Goal: Task Accomplishment & Management: Use online tool/utility

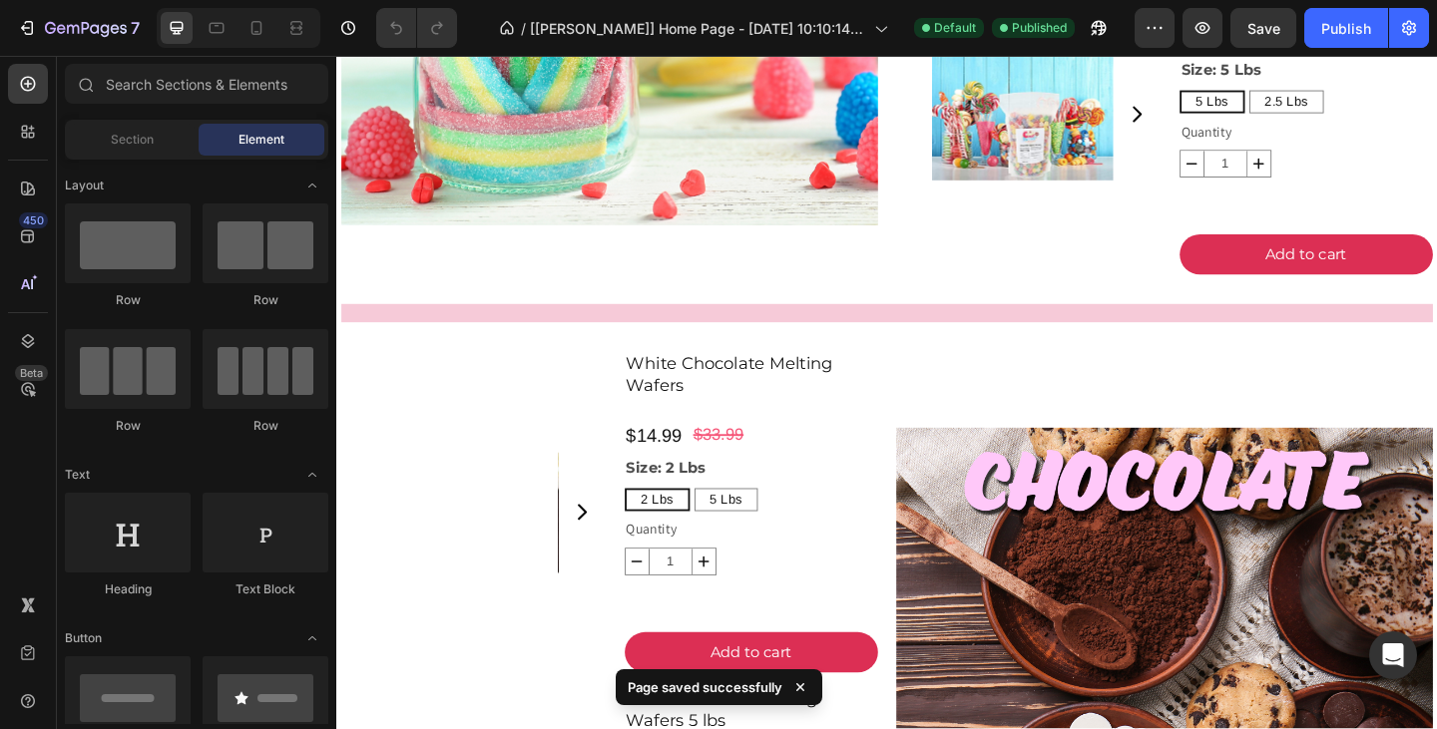
scroll to position [3412, 0]
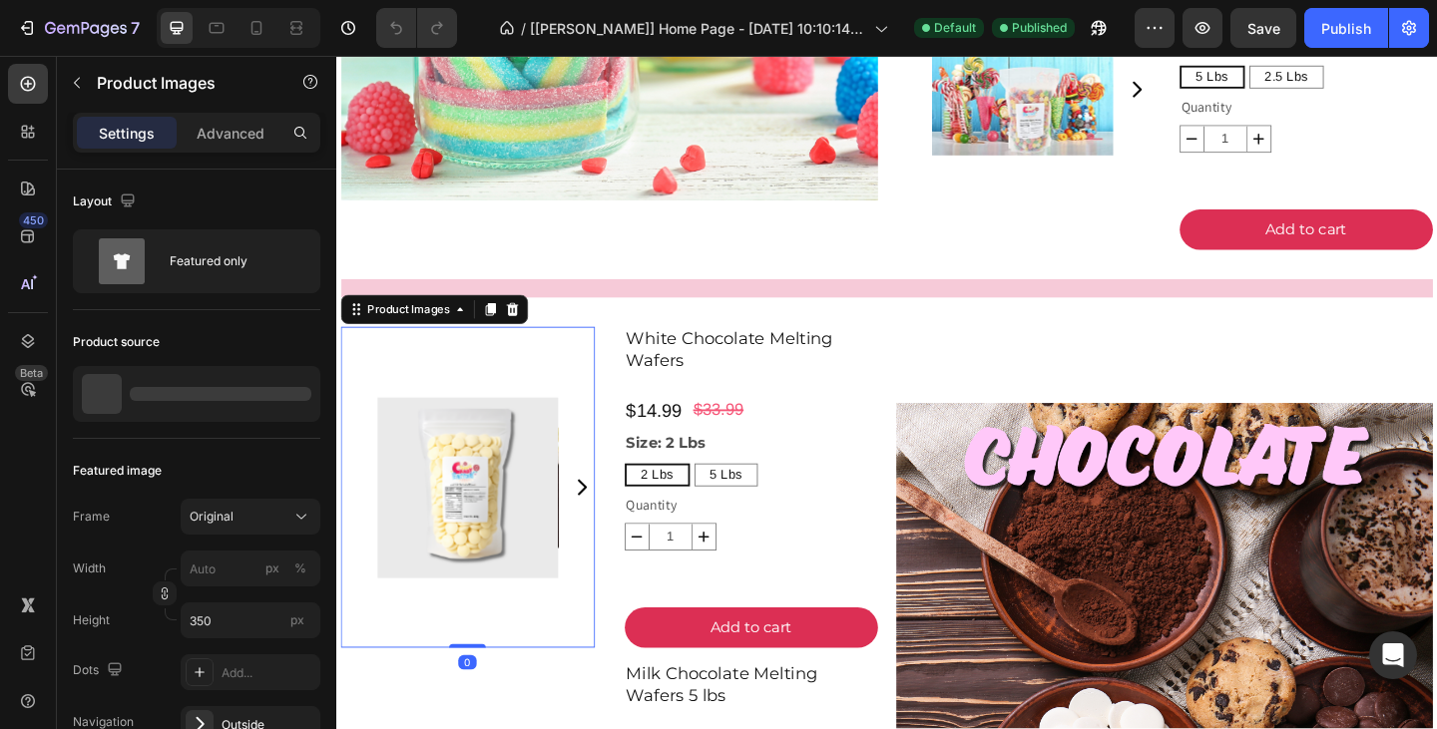
click at [496, 526] on img at bounding box center [479, 525] width 197 height 349
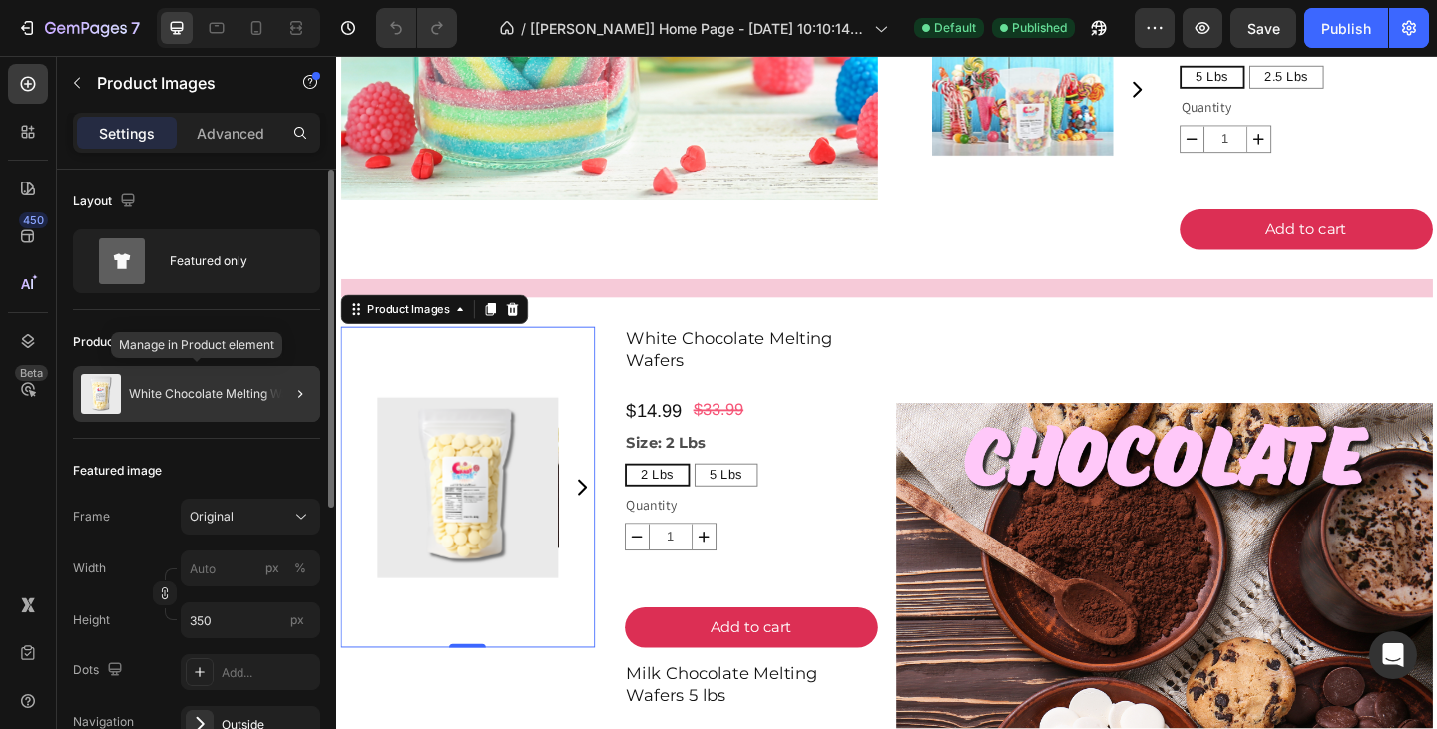
click at [241, 401] on div "White Chocolate Melting Wafers" at bounding box center [196, 394] width 247 height 56
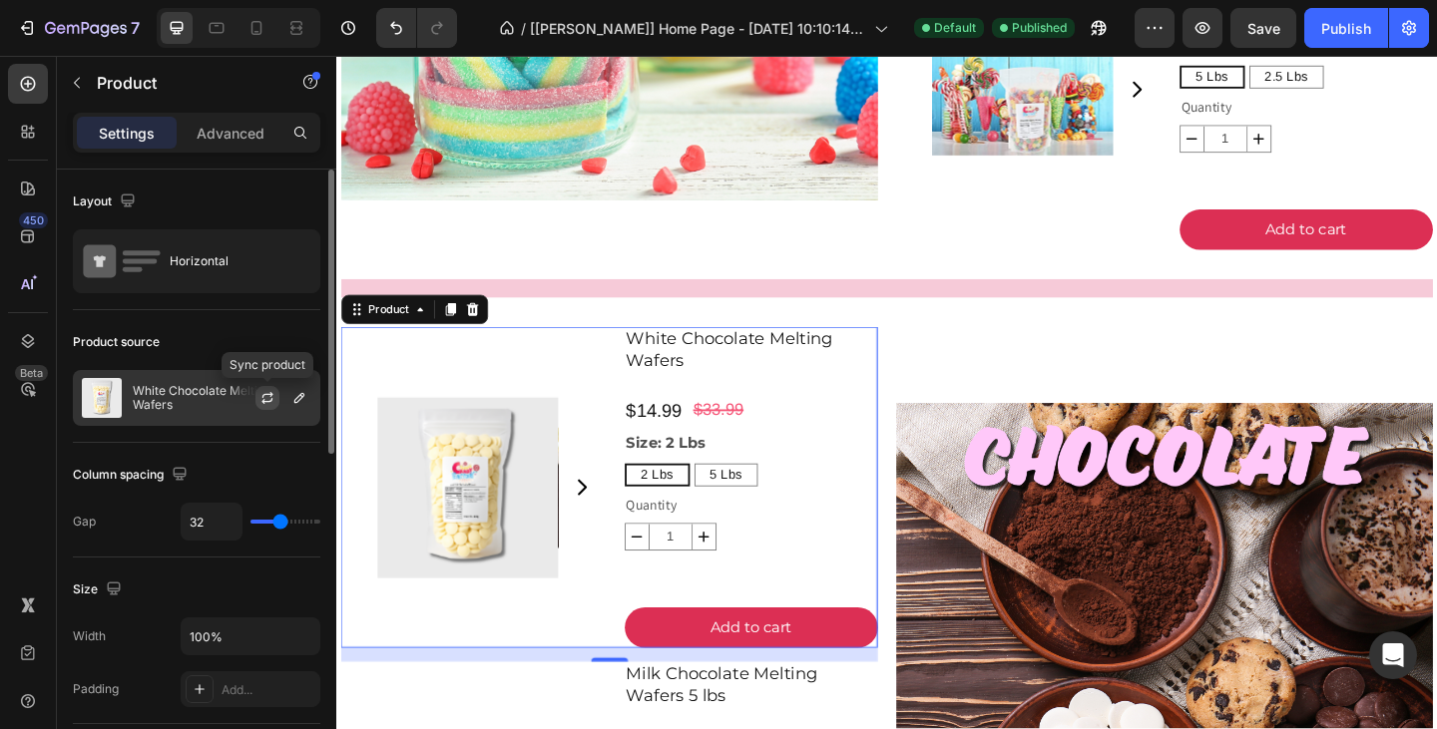
click at [268, 395] on icon "button" at bounding box center [267, 398] width 16 height 16
click at [301, 402] on icon "button" at bounding box center [299, 398] width 16 height 16
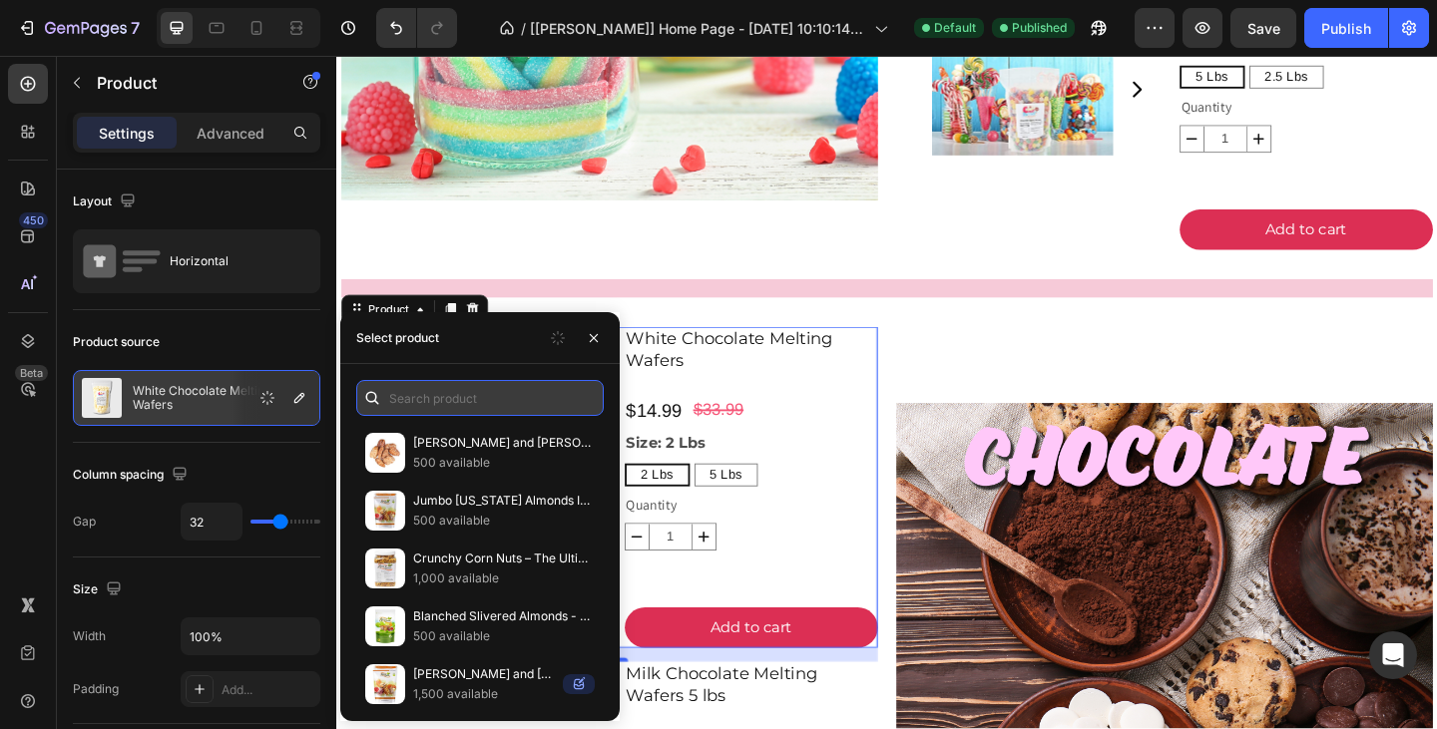
click at [398, 401] on input "text" at bounding box center [479, 398] width 247 height 36
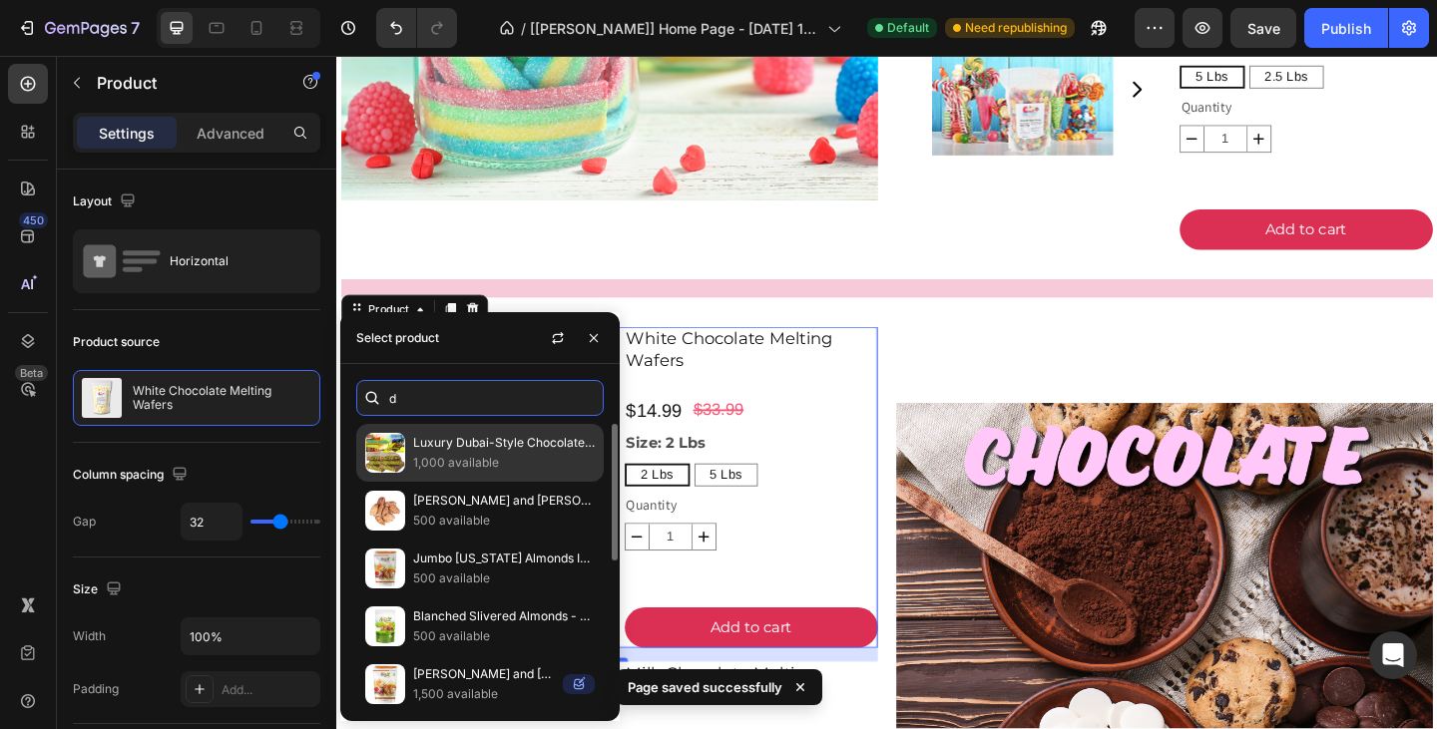
type input "d"
click at [393, 465] on img at bounding box center [385, 453] width 40 height 40
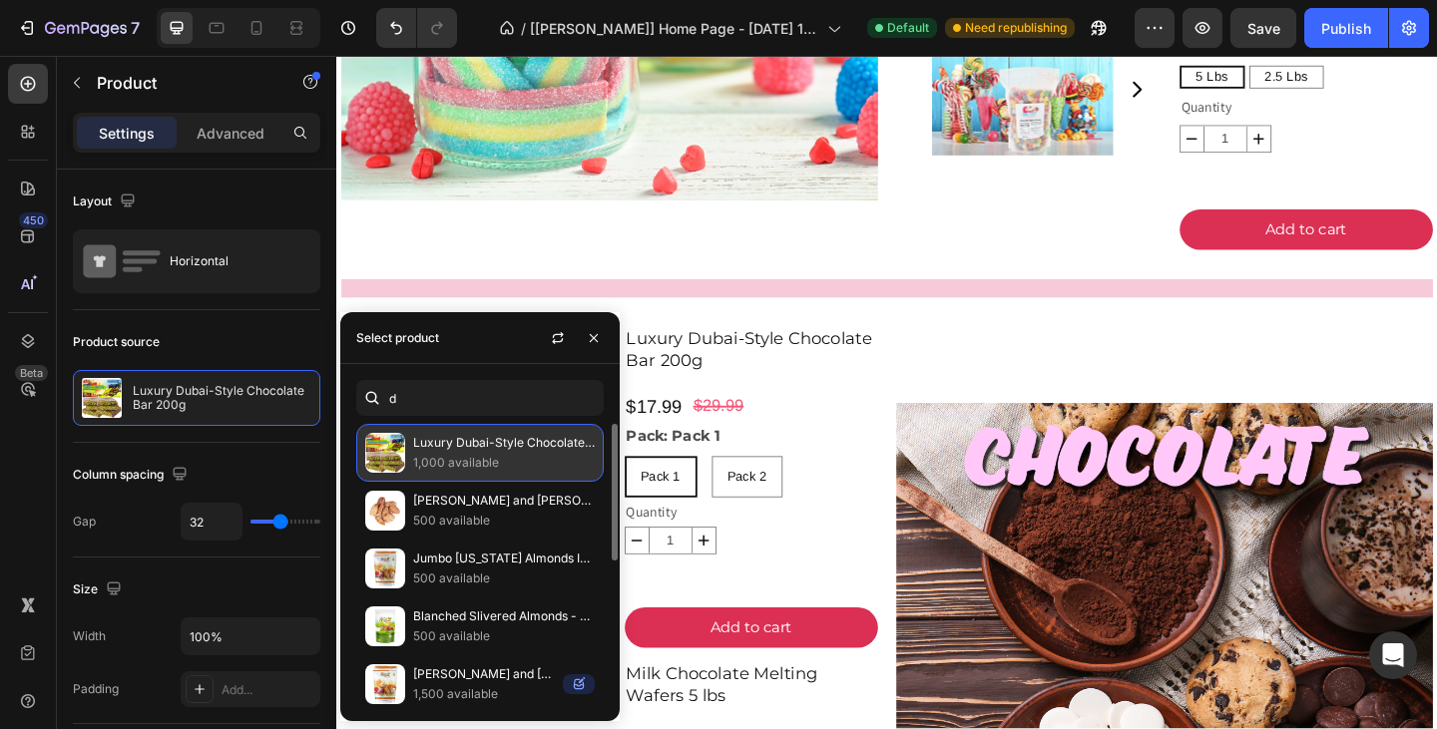
click at [450, 465] on p "1,000 available" at bounding box center [504, 463] width 182 height 20
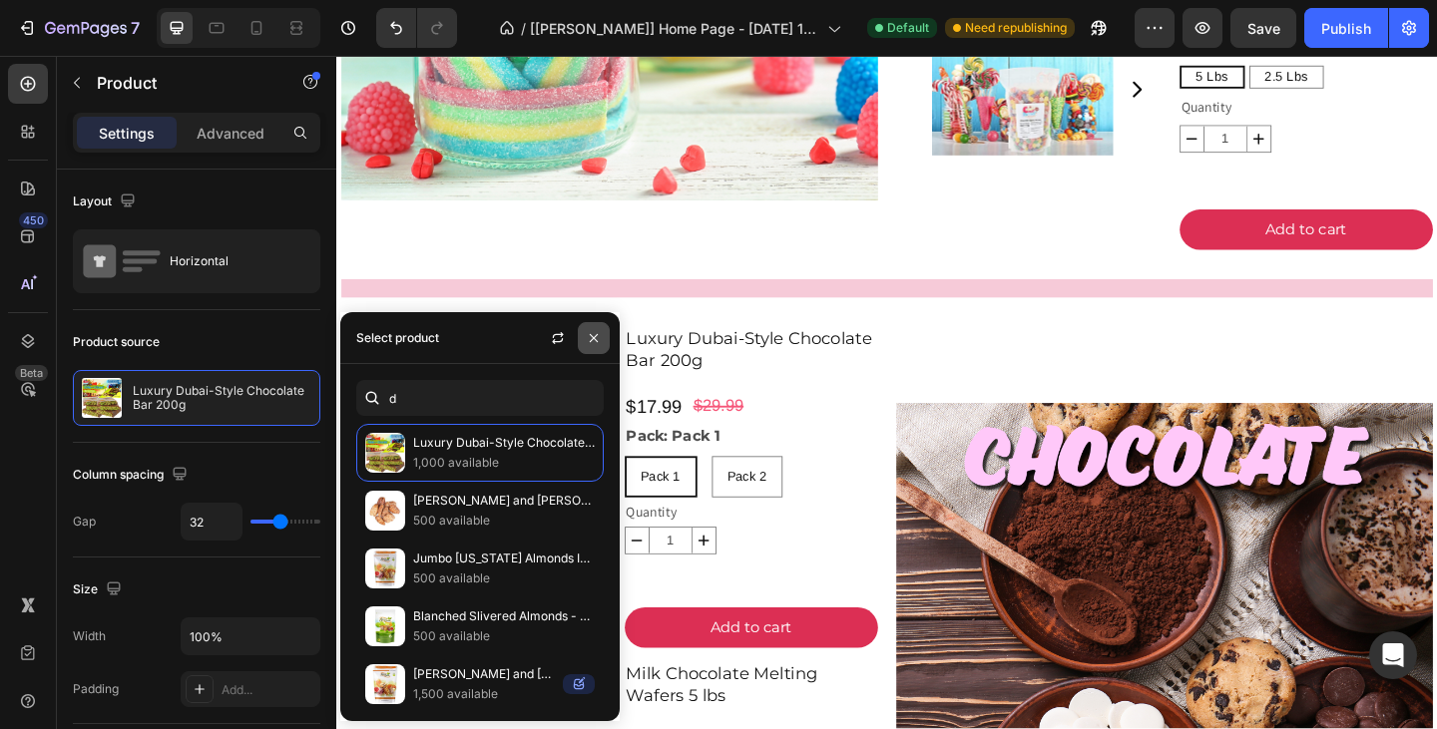
click at [594, 332] on icon "button" at bounding box center [594, 338] width 16 height 16
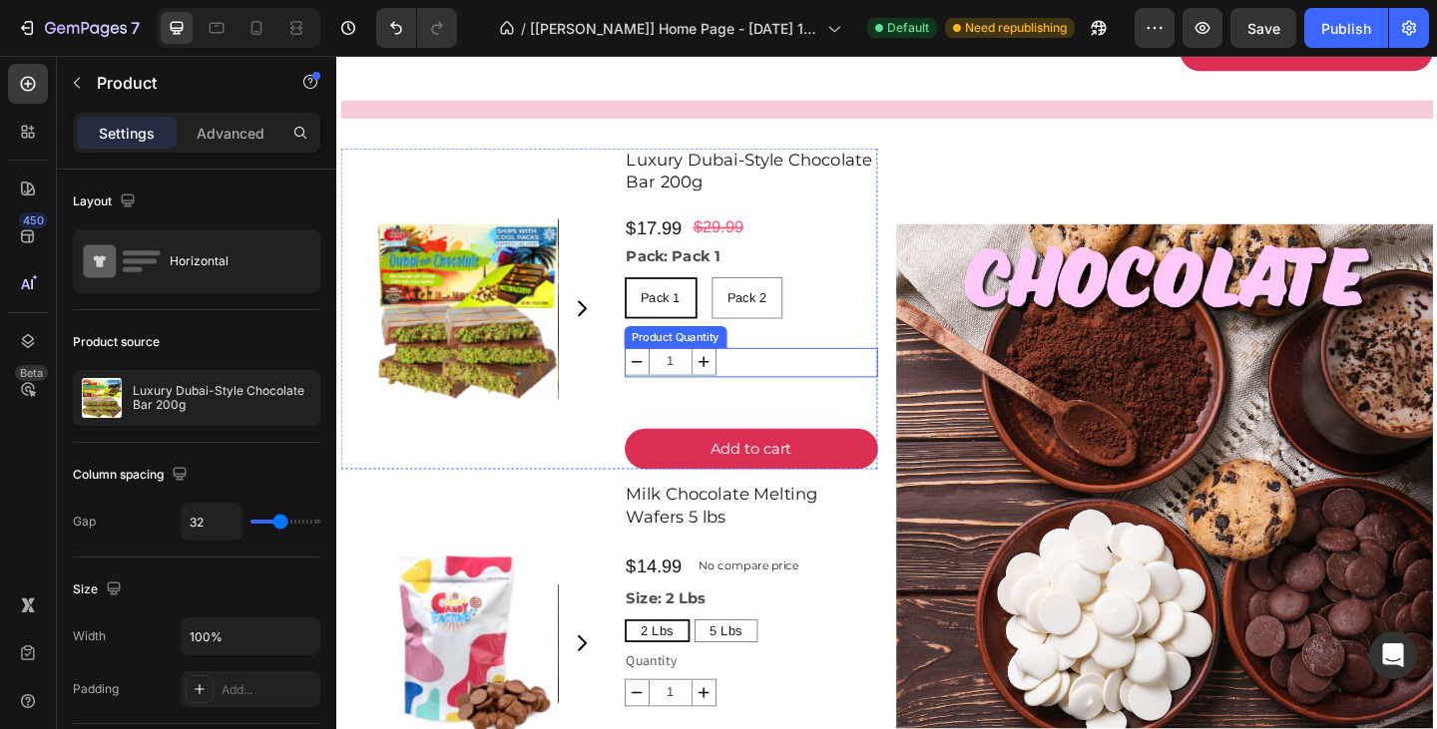
scroll to position [3594, 0]
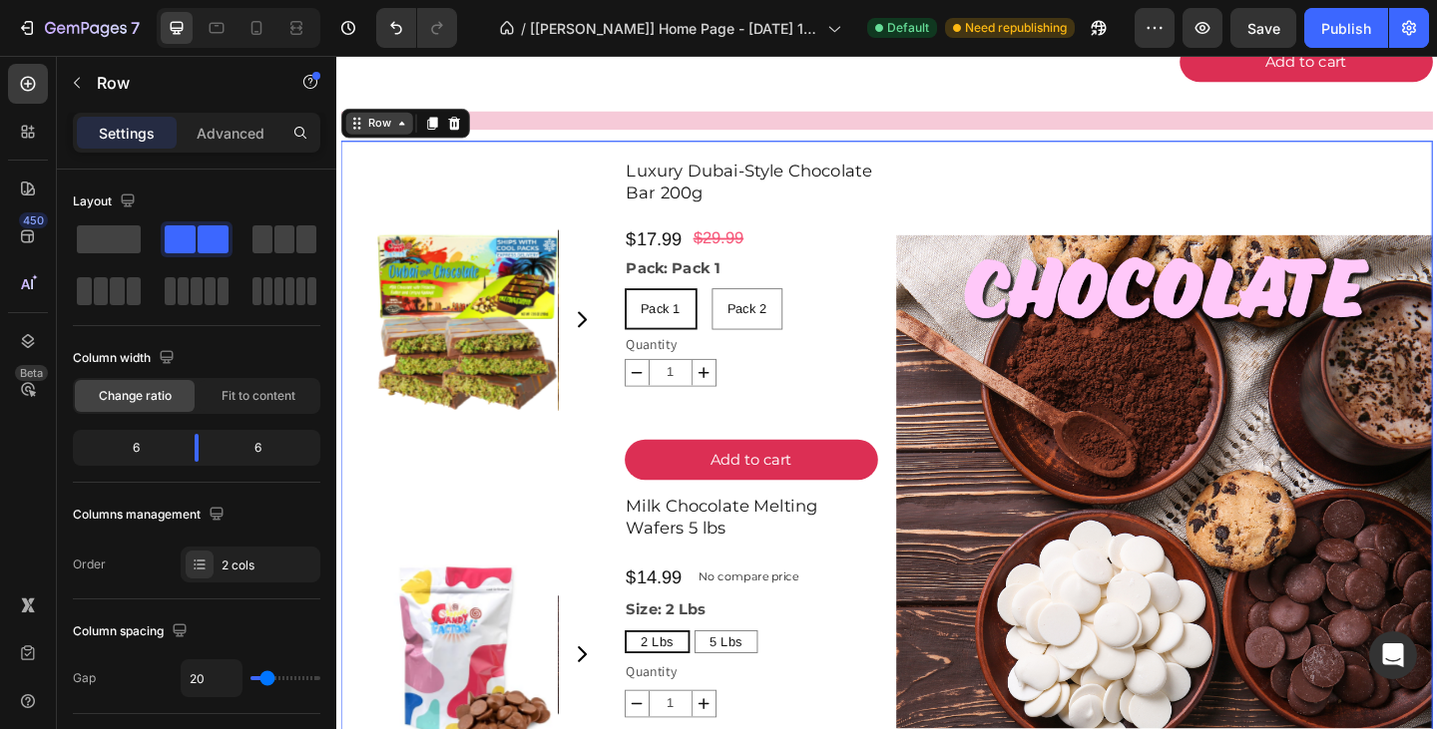
click at [410, 135] on icon at bounding box center [407, 130] width 16 height 16
click at [409, 136] on icon at bounding box center [407, 130] width 16 height 16
click at [377, 135] on div "Row" at bounding box center [382, 130] width 33 height 18
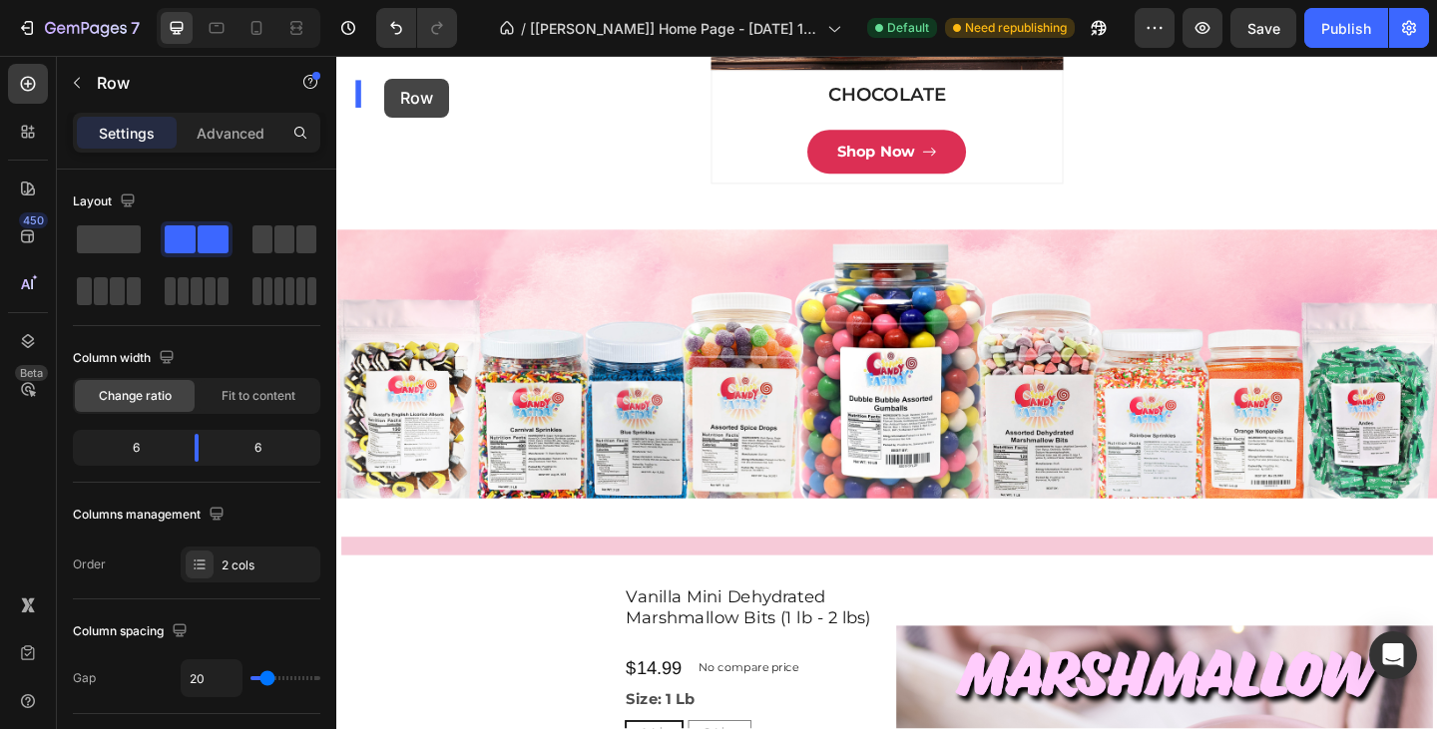
scroll to position [1497, 0]
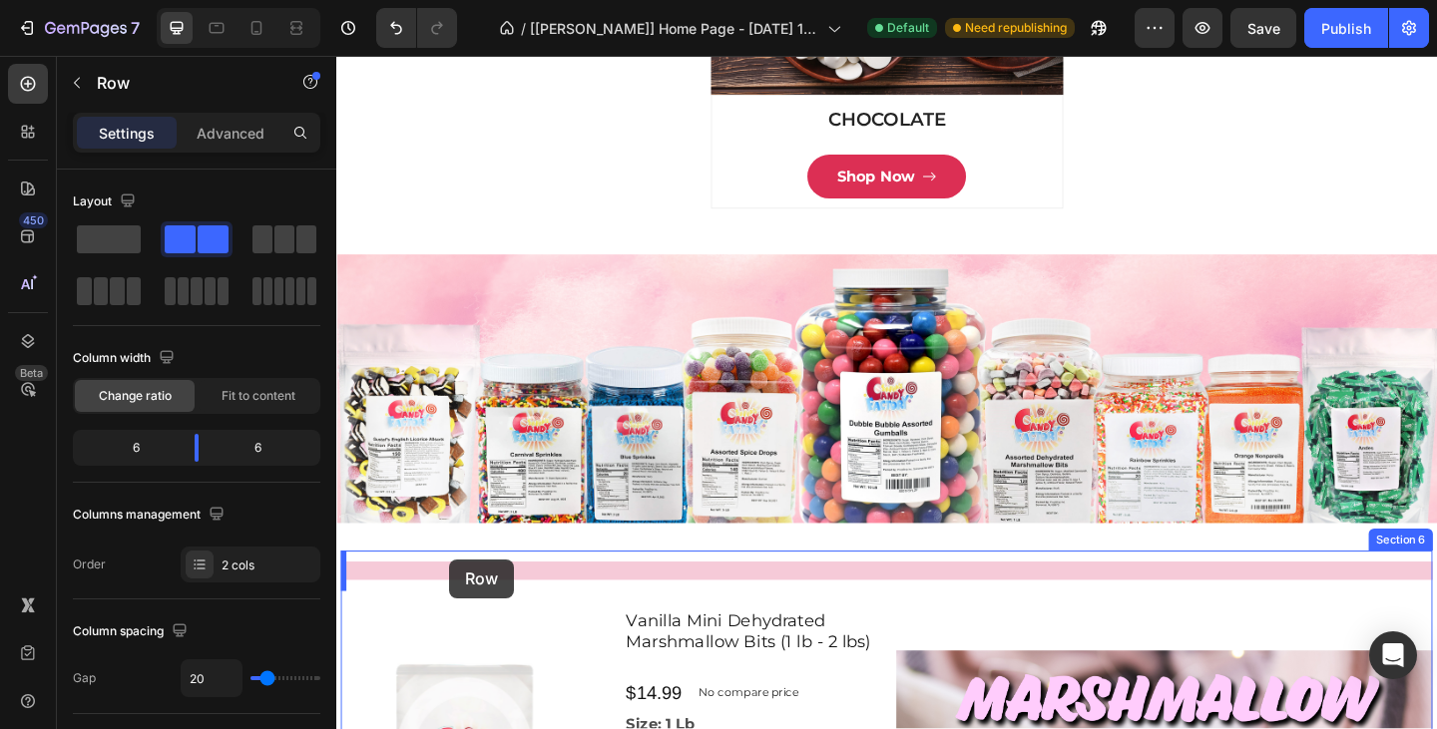
drag, startPoint x: 377, startPoint y: 135, endPoint x: 459, endPoint y: 604, distance: 476.1
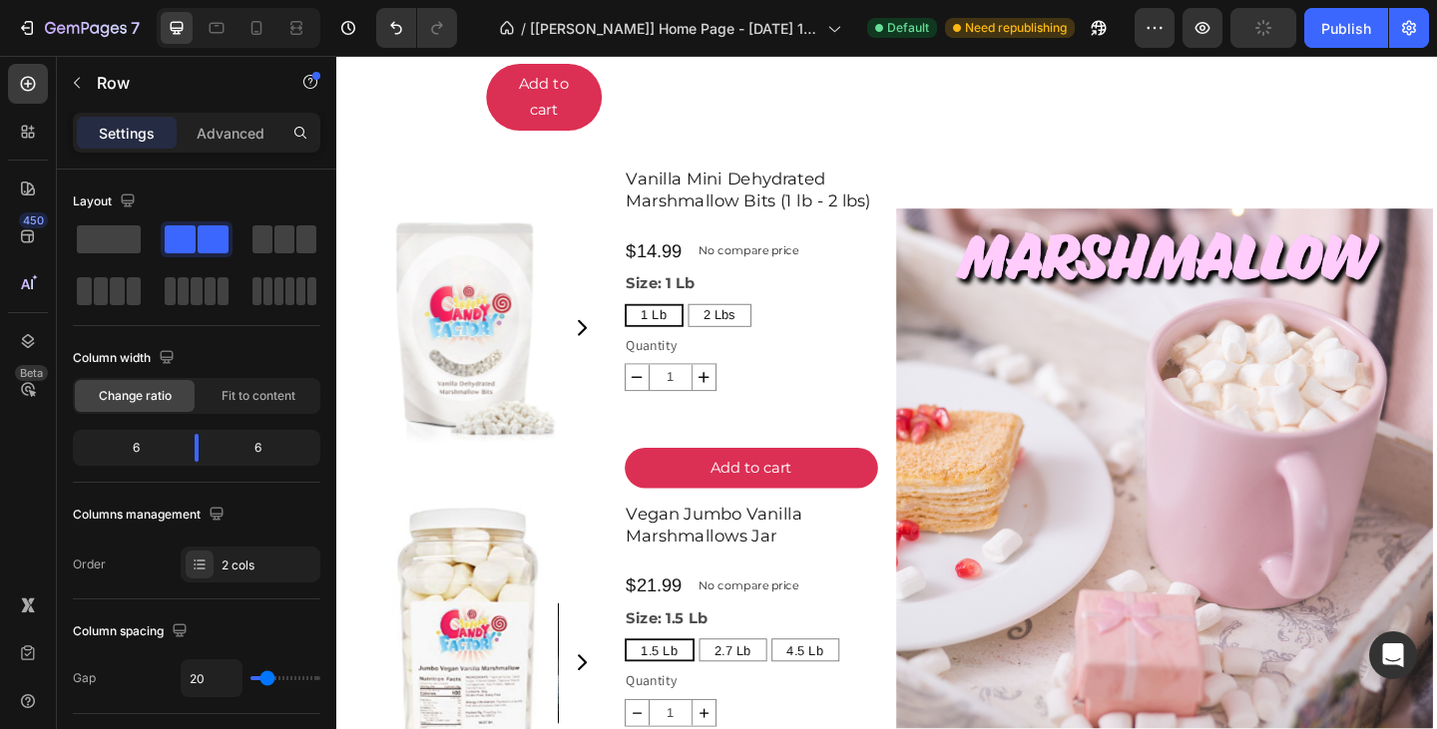
scroll to position [2877, 0]
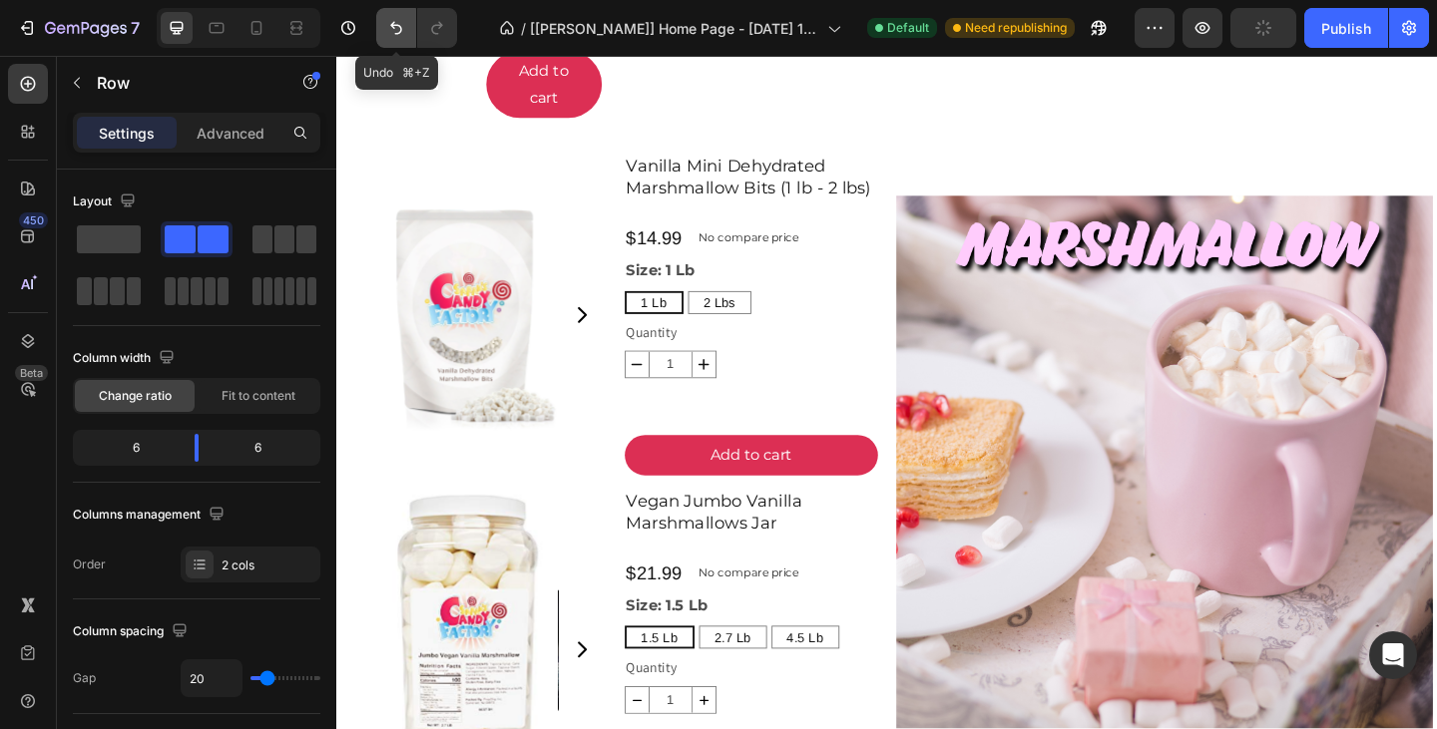
click at [405, 30] on icon "Undo/Redo" at bounding box center [396, 28] width 20 height 20
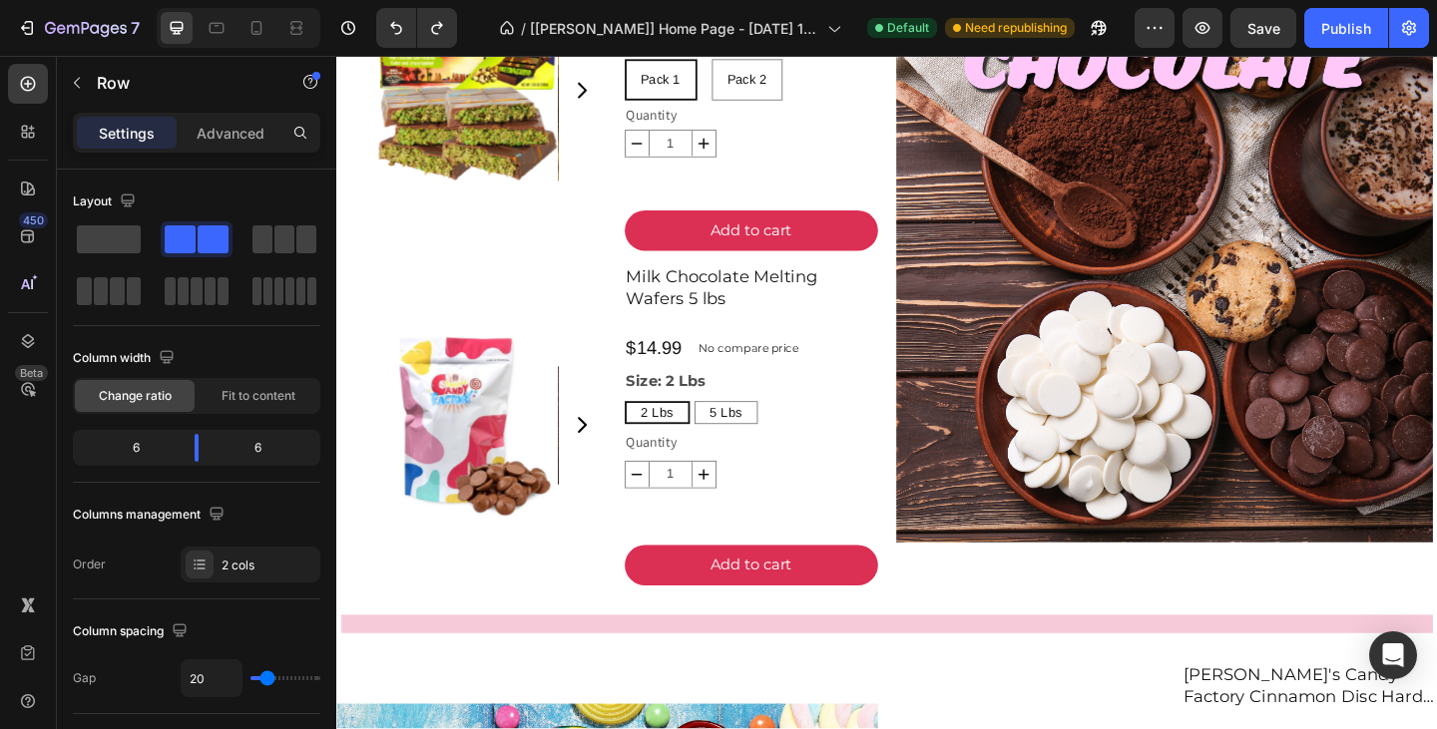
scroll to position [3839, 0]
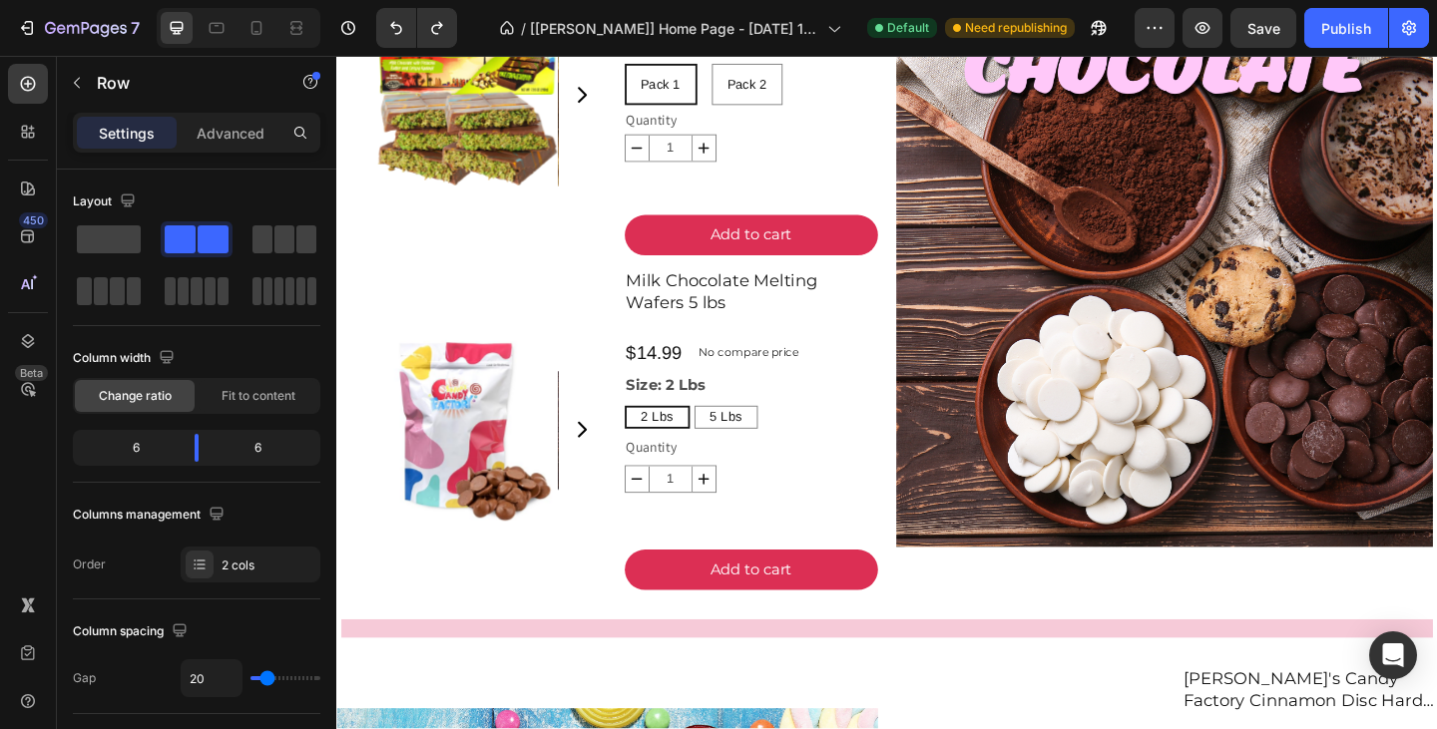
click at [1179, 634] on div "Image" at bounding box center [1237, 280] width 584 height 713
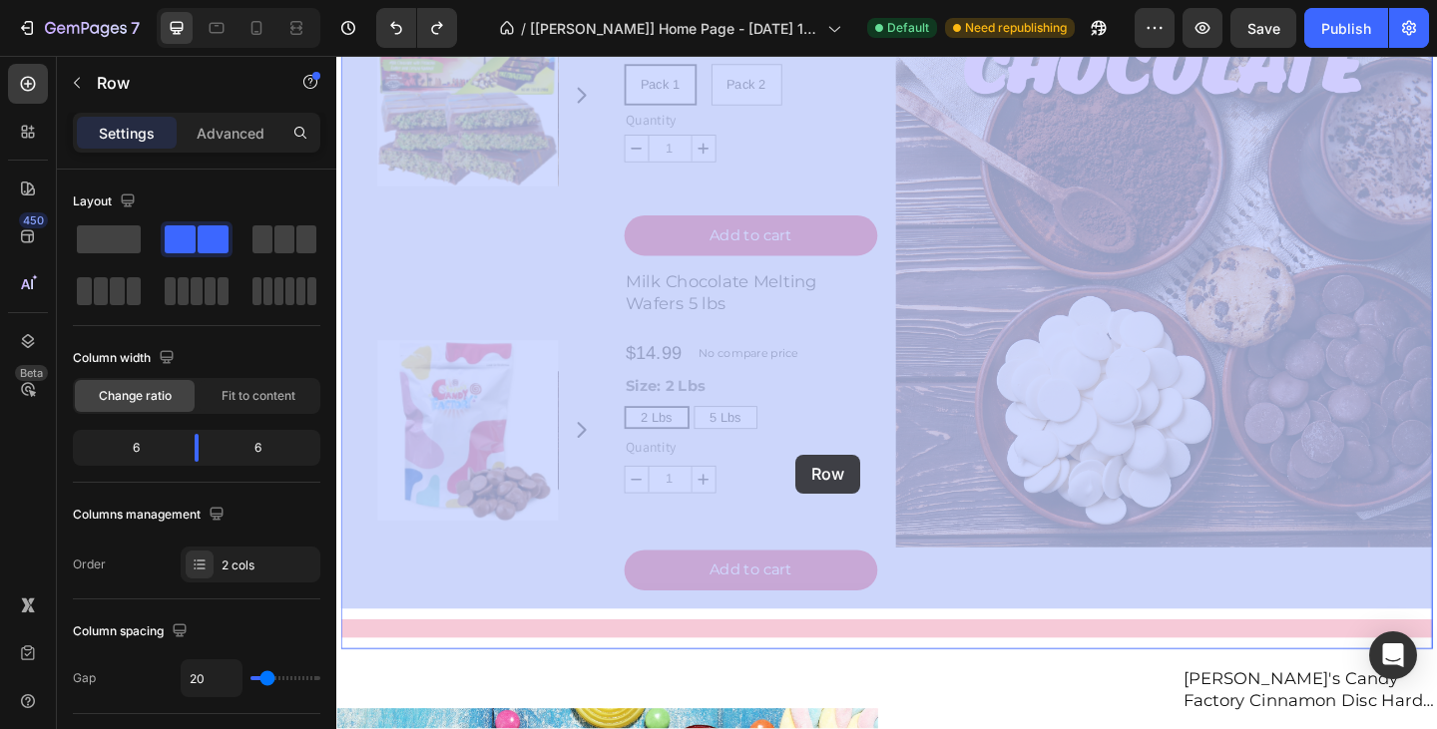
drag, startPoint x: 1206, startPoint y: 648, endPoint x: 835, endPoint y: 490, distance: 403.3
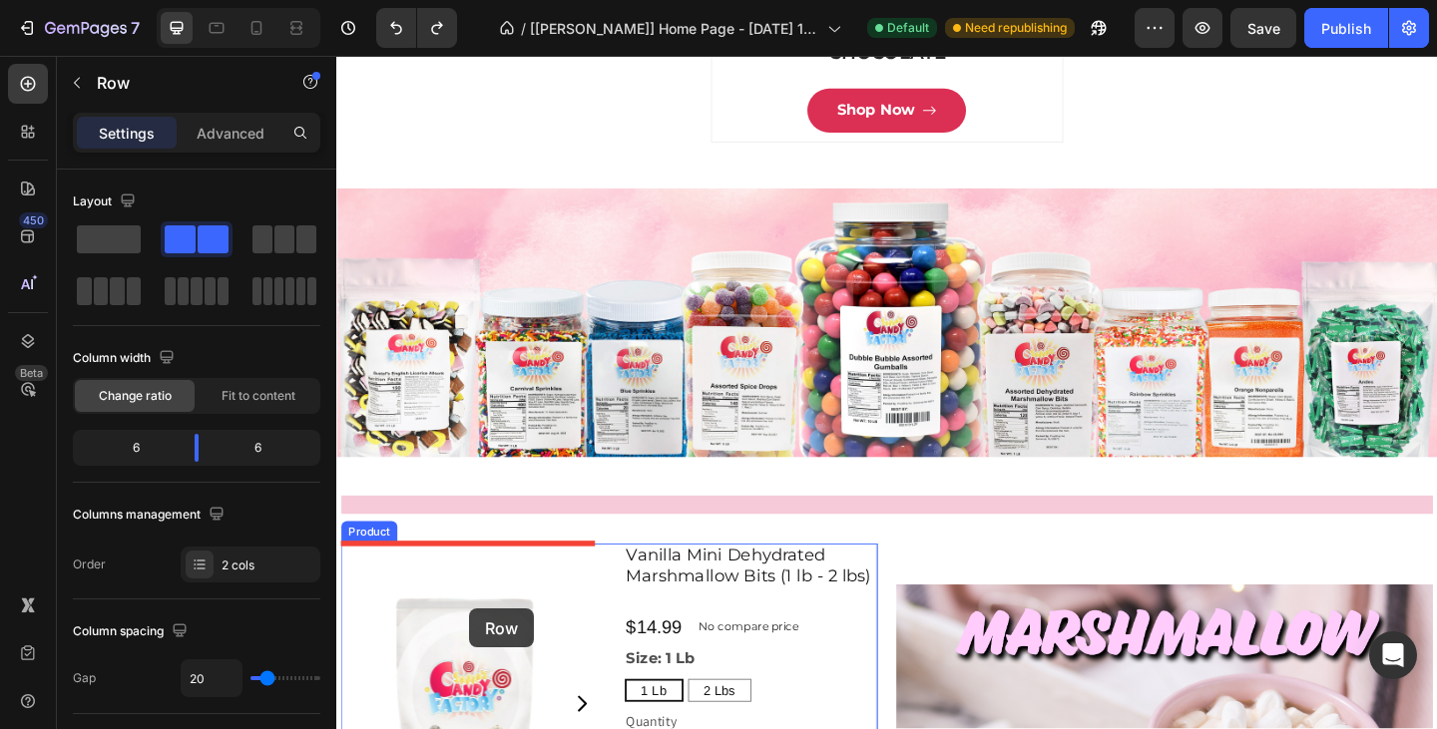
scroll to position [1578, 0]
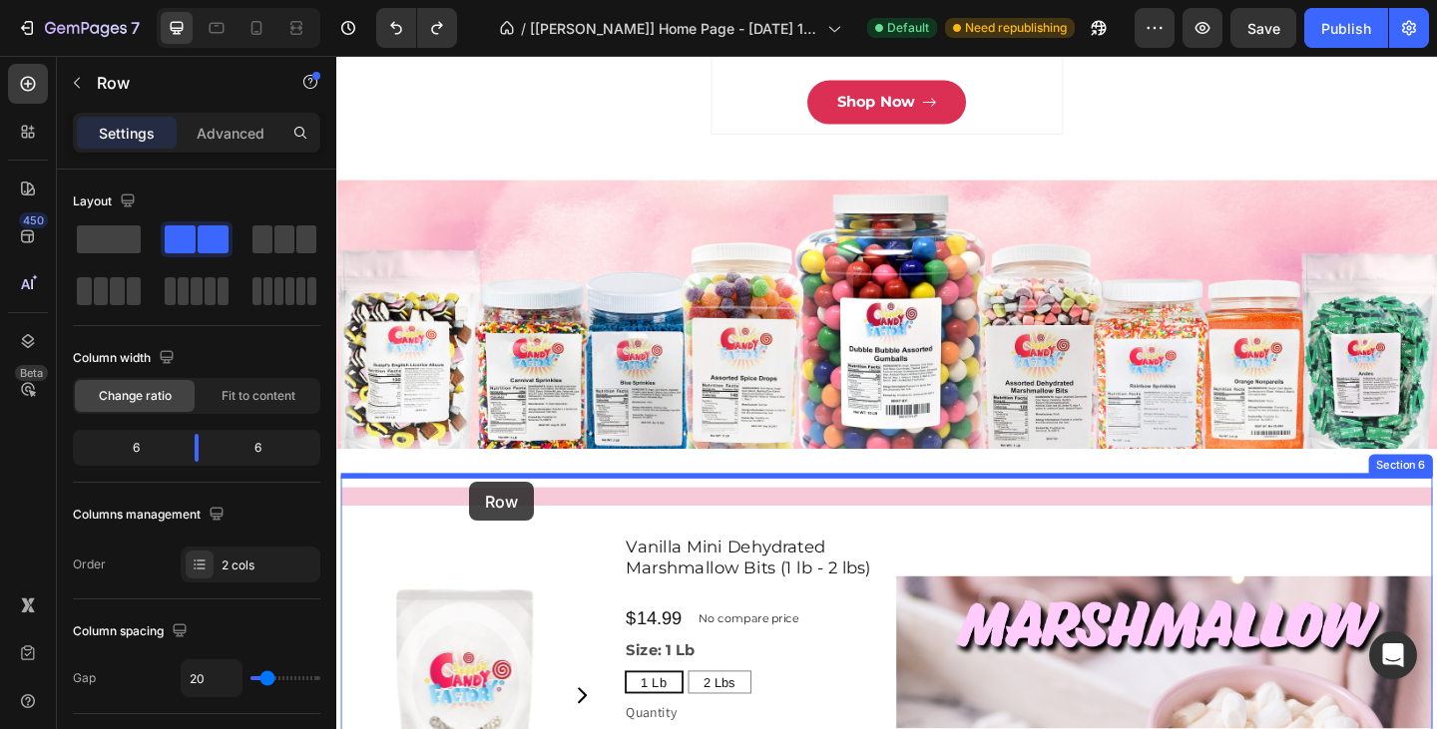
drag, startPoint x: 390, startPoint y: 449, endPoint x: 481, endPoint y: 520, distance: 115.2
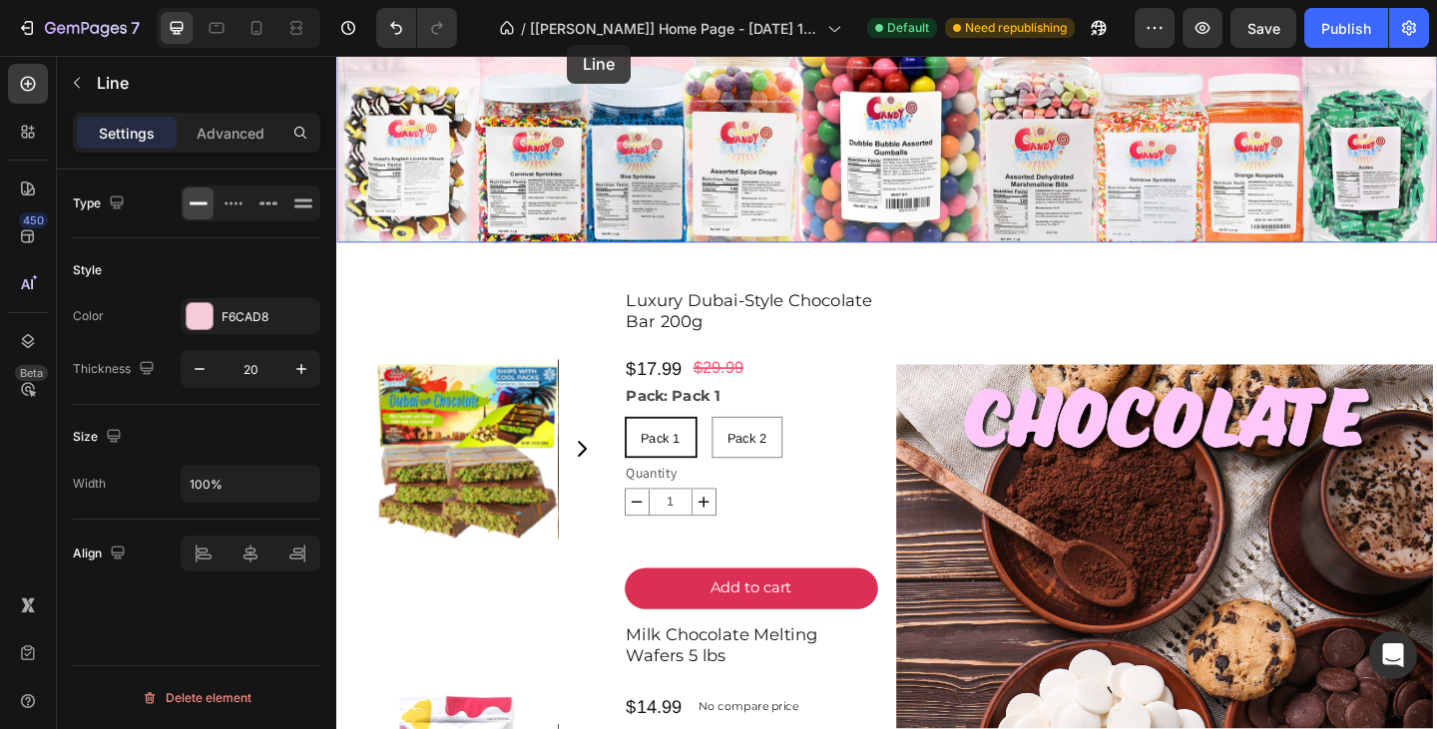
scroll to position [1716, 0]
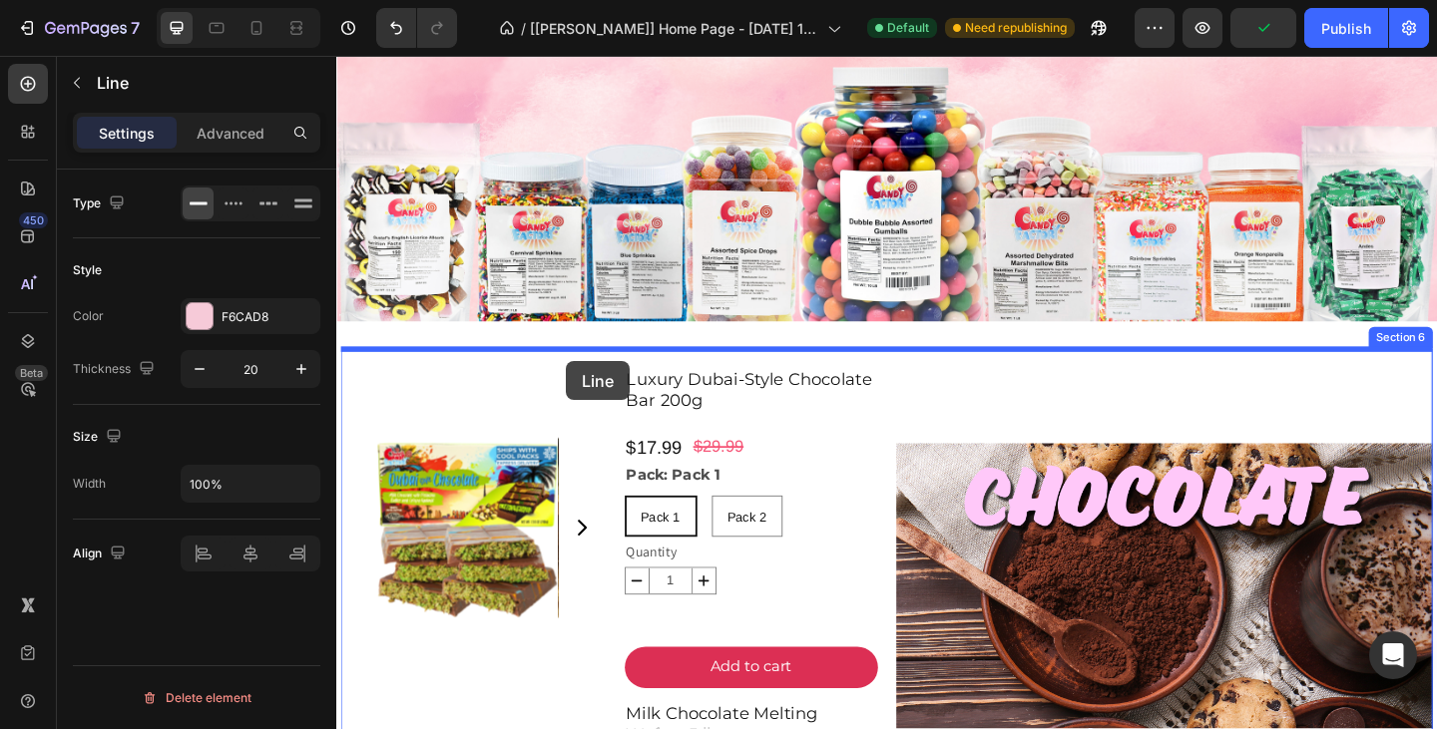
drag, startPoint x: 615, startPoint y: 374, endPoint x: 586, endPoint y: 388, distance: 32.1
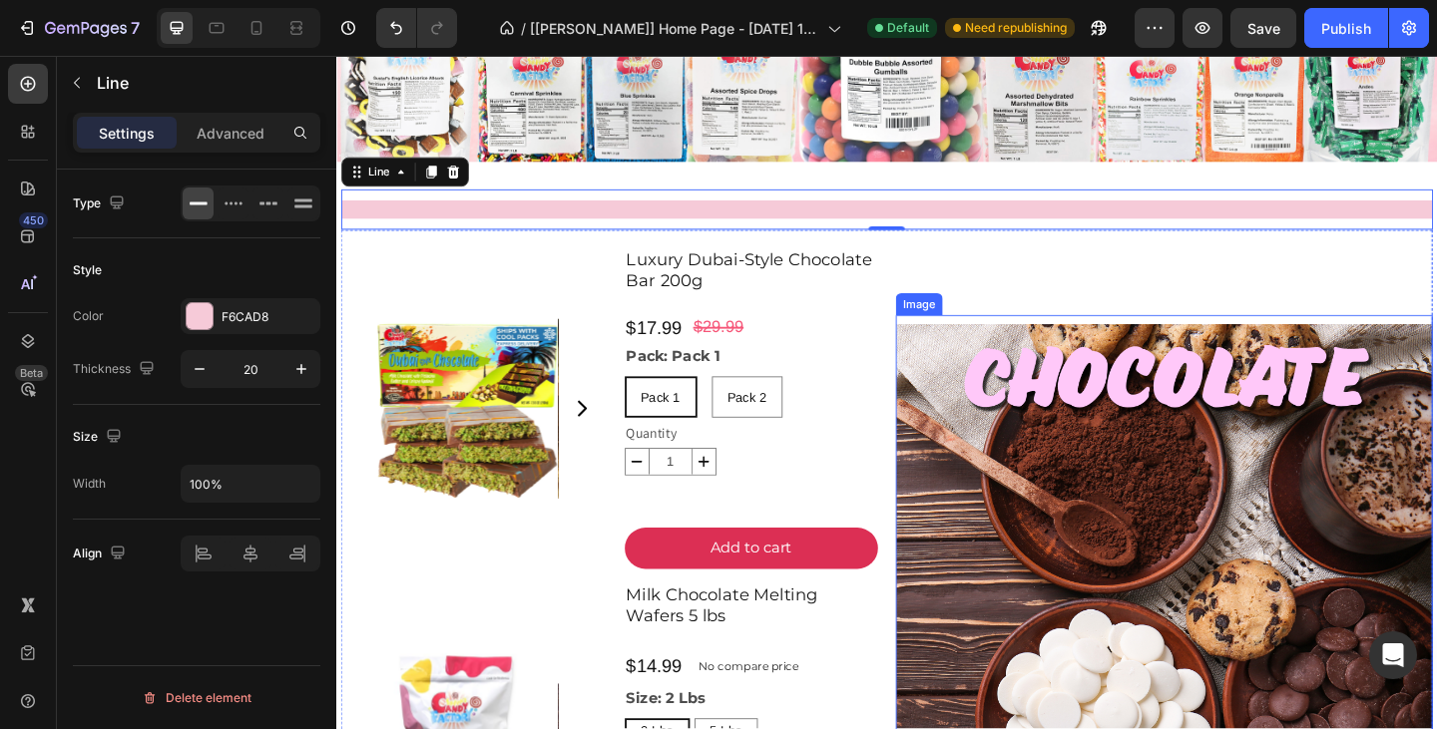
scroll to position [1891, 0]
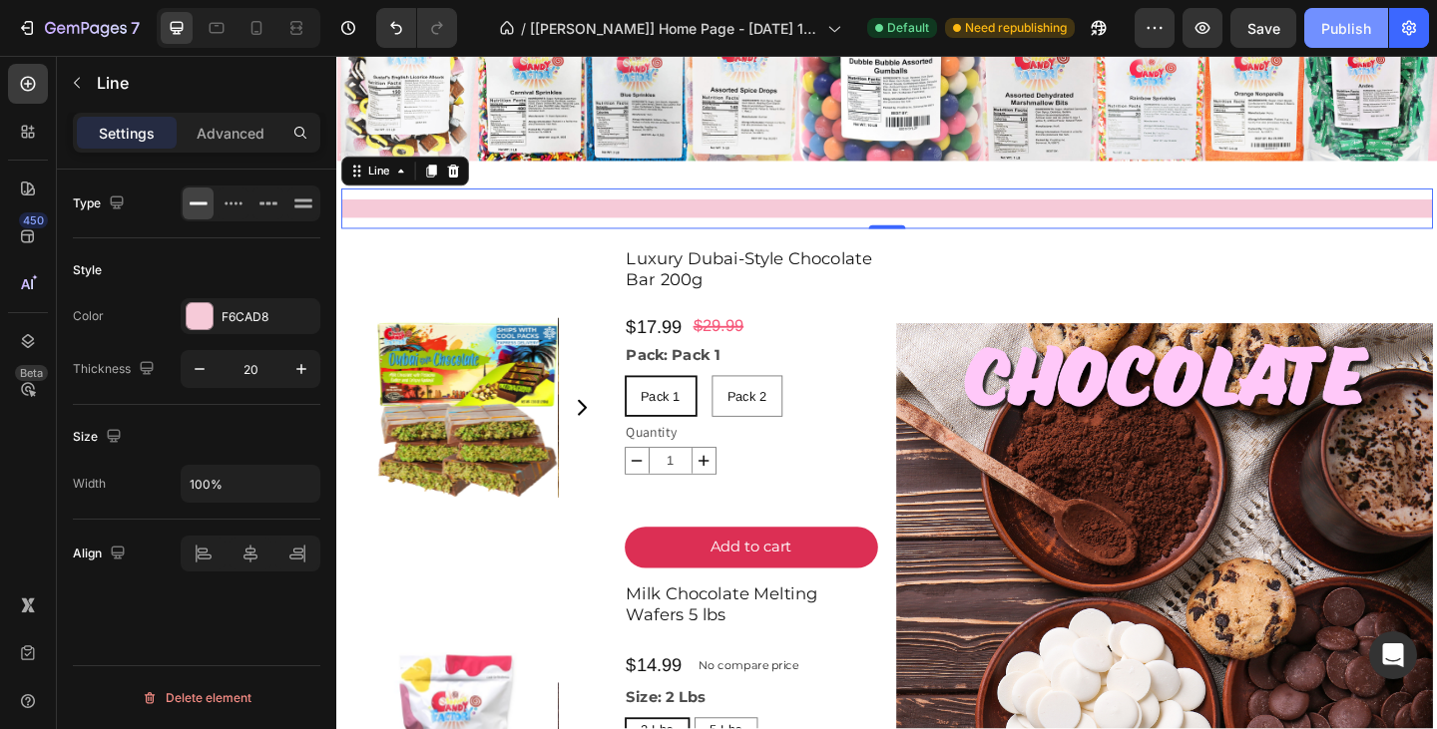
click at [1332, 14] on button "Publish" at bounding box center [1346, 28] width 84 height 40
